Goal: Information Seeking & Learning: Learn about a topic

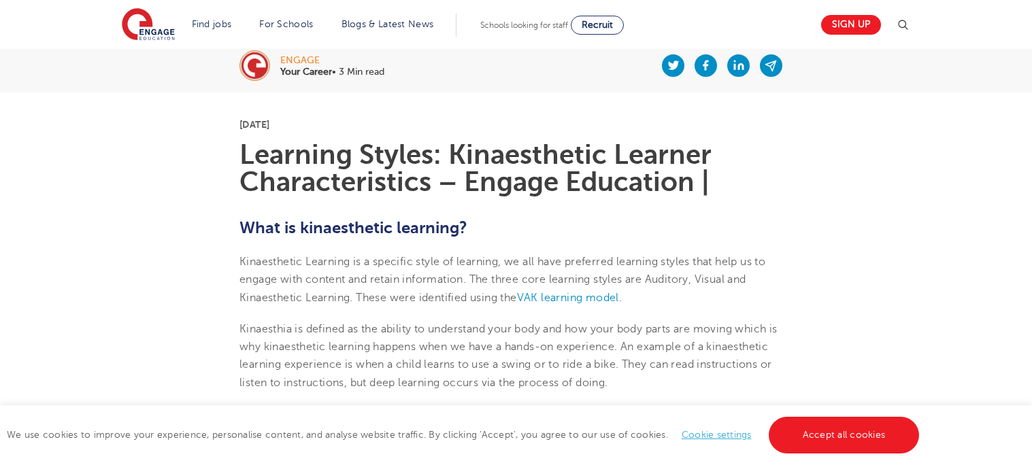
scroll to position [286, 0]
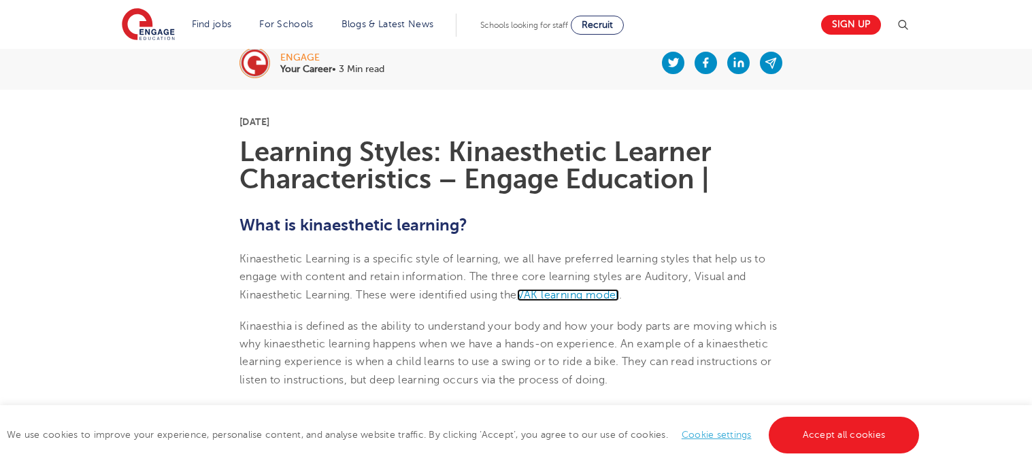
click at [559, 293] on span "VAK learning model" at bounding box center [568, 295] width 102 height 12
